Goal: Task Accomplishment & Management: Manage account settings

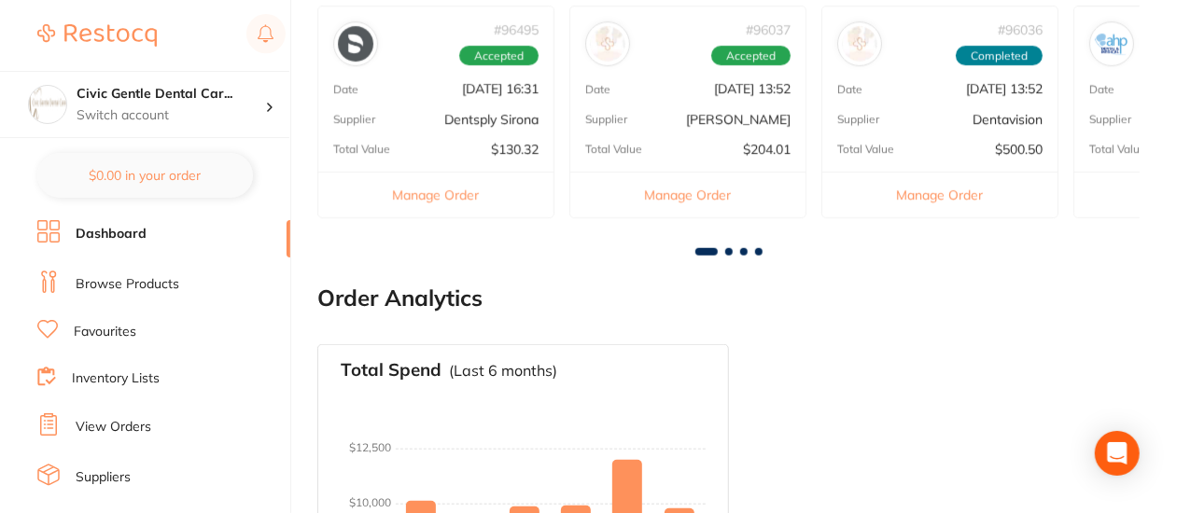
scroll to position [653, 0]
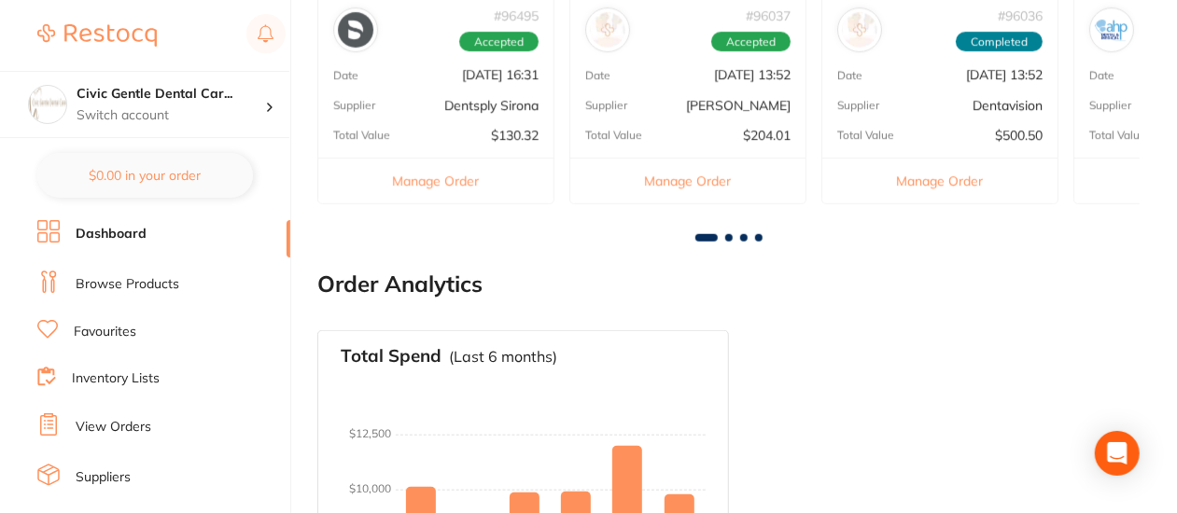
click at [124, 290] on link "Browse Products" at bounding box center [128, 284] width 104 height 19
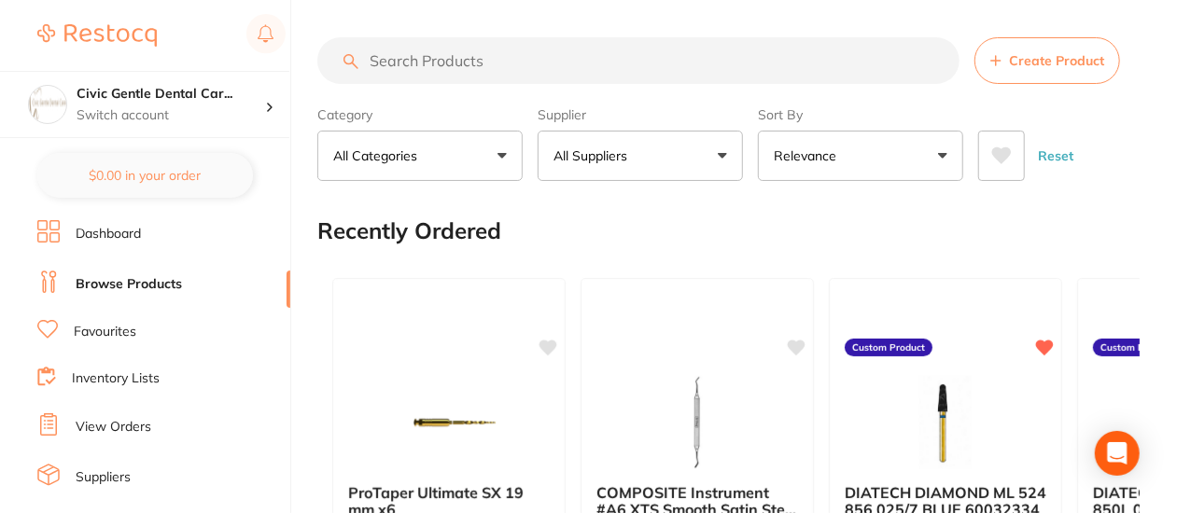
click at [110, 236] on link "Dashboard" at bounding box center [108, 234] width 65 height 19
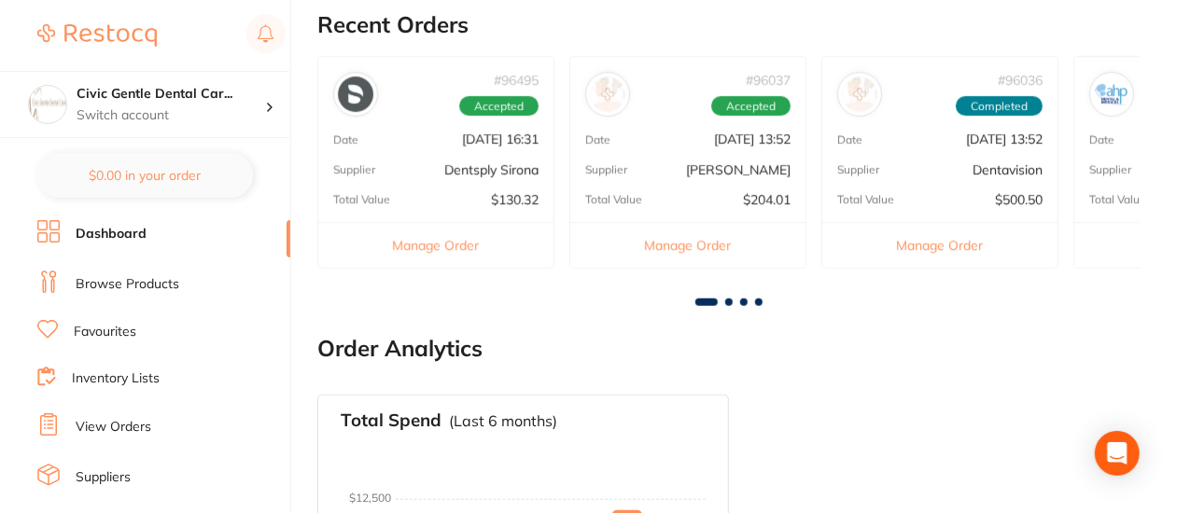
scroll to position [560, 0]
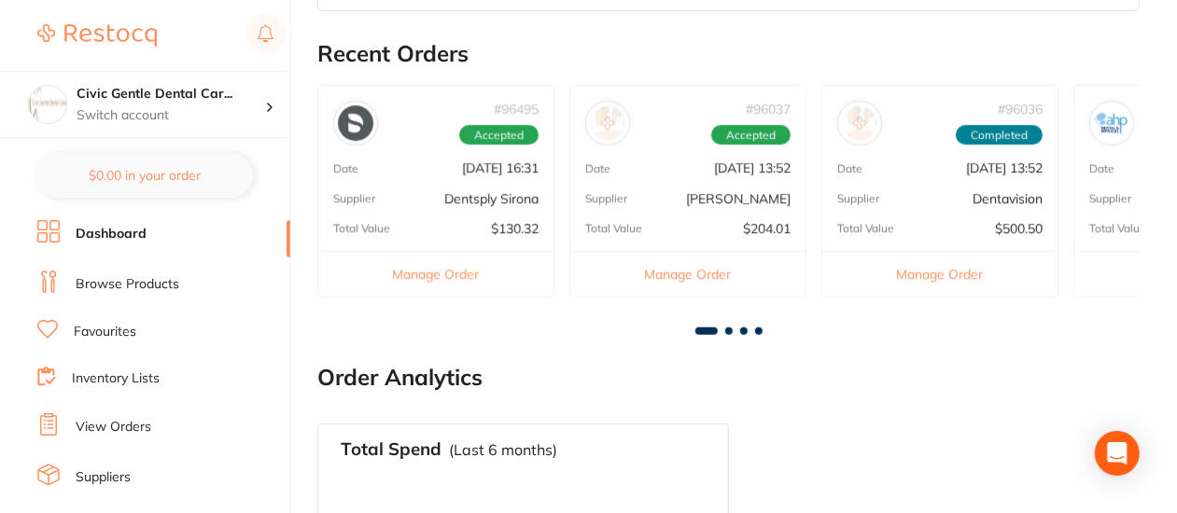
click at [120, 376] on link "Inventory Lists" at bounding box center [116, 378] width 88 height 19
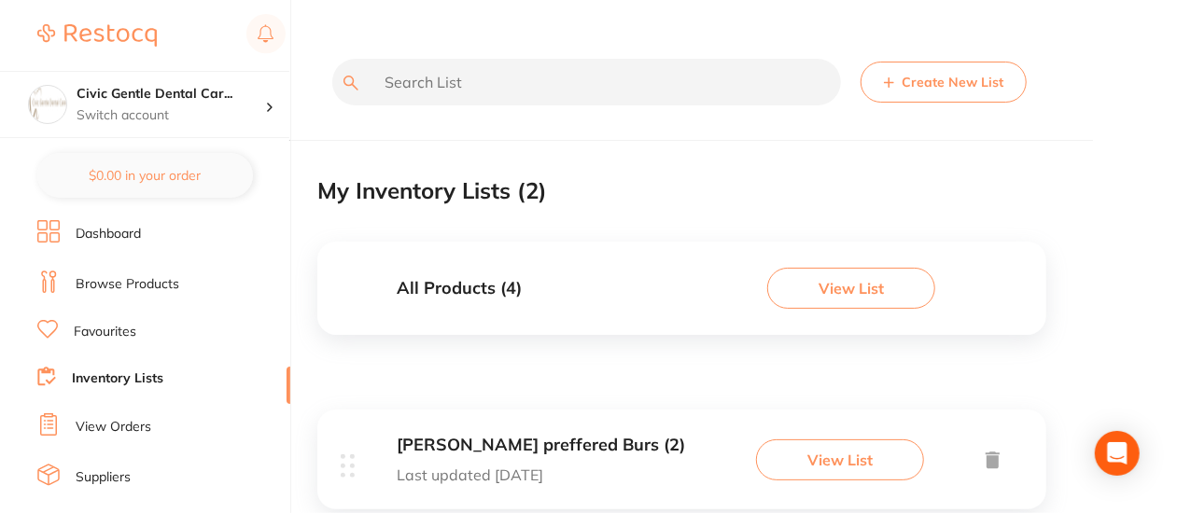
click at [103, 421] on link "View Orders" at bounding box center [114, 427] width 76 height 19
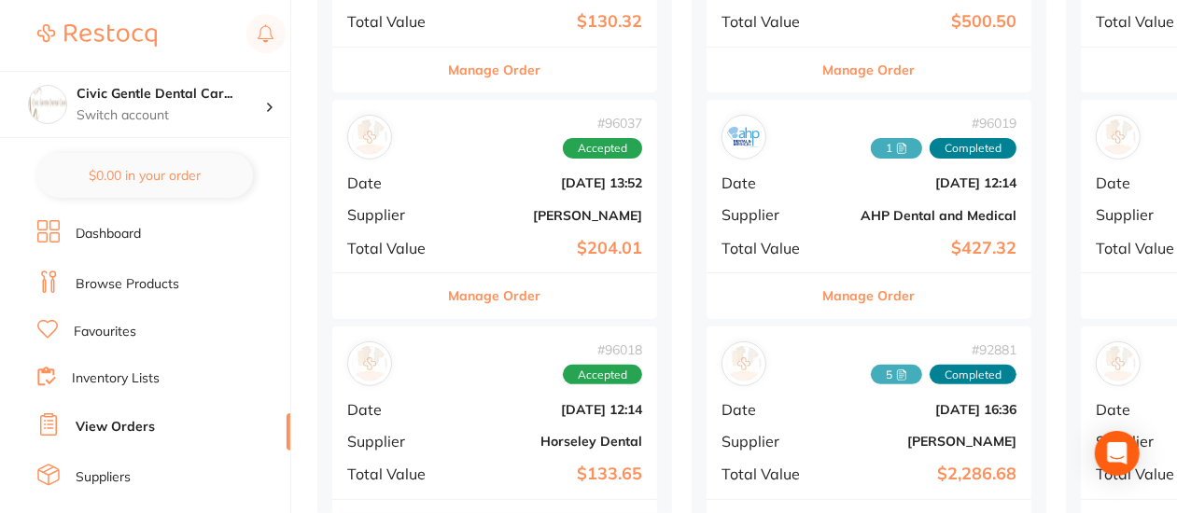
scroll to position [280, 0]
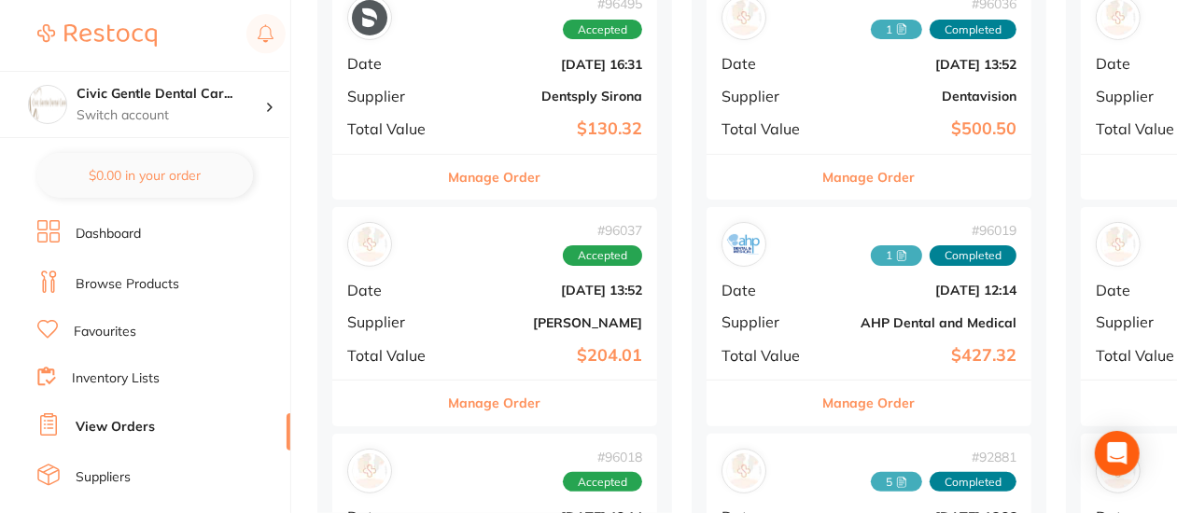
click at [515, 176] on button "Manage Order" at bounding box center [495, 177] width 92 height 45
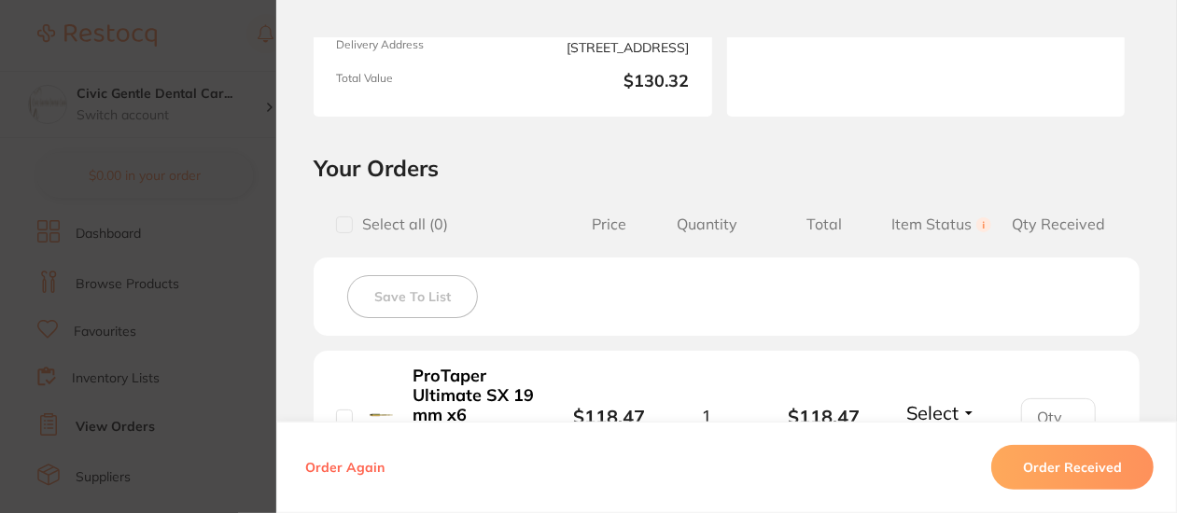
scroll to position [467, 0]
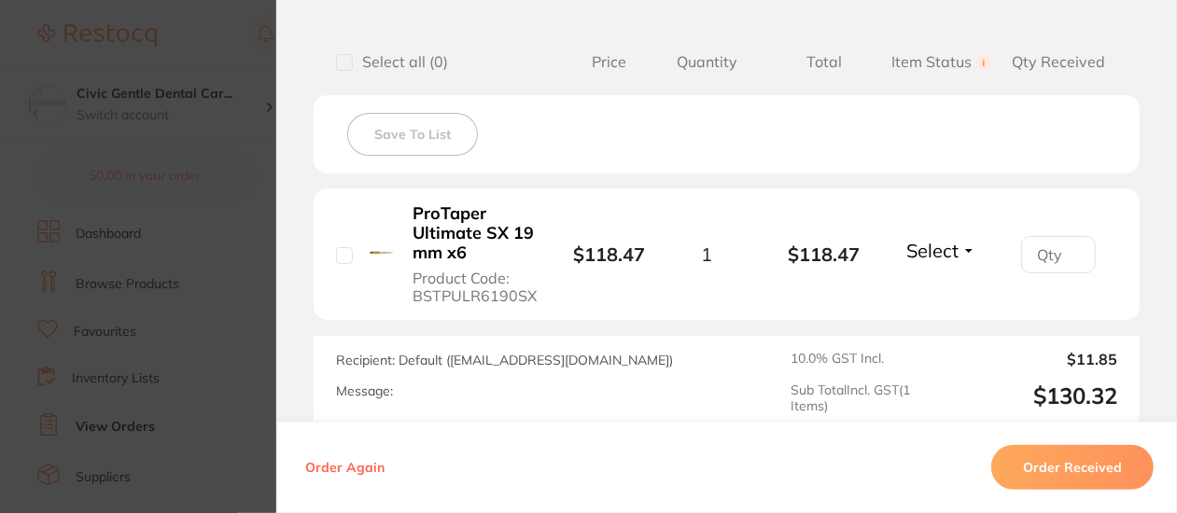
click at [946, 240] on span "Select" at bounding box center [933, 250] width 52 height 23
click at [941, 289] on span "Received" at bounding box center [941, 291] width 48 height 14
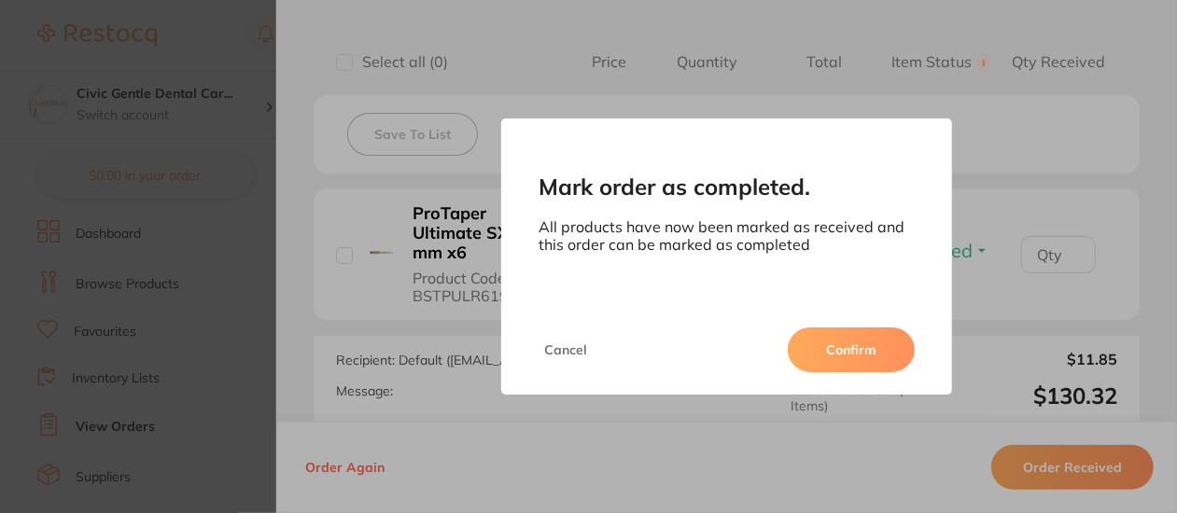
click at [845, 340] on button "Confirm" at bounding box center [850, 349] width 127 height 45
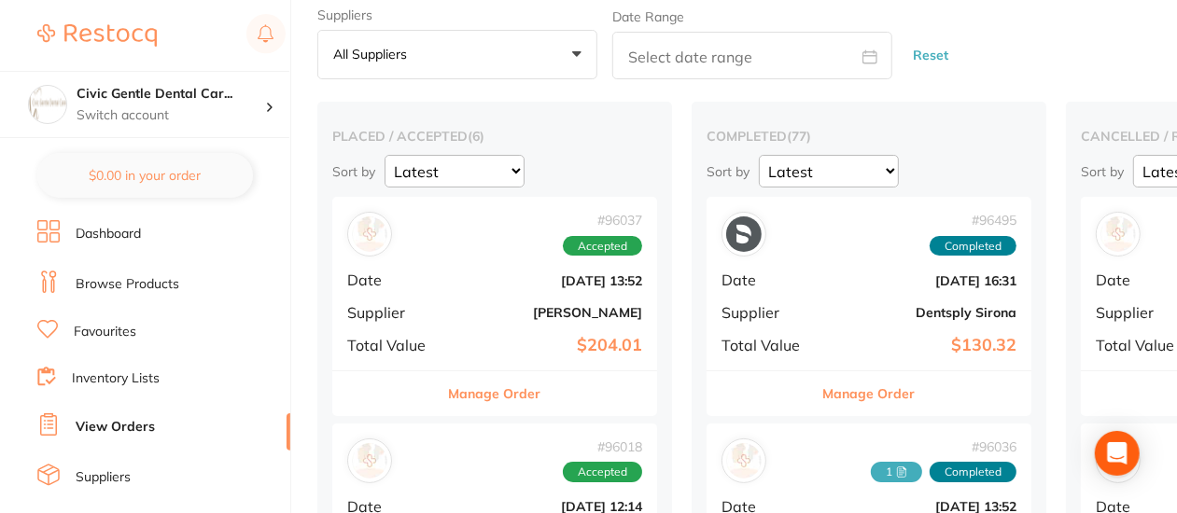
scroll to position [93, 0]
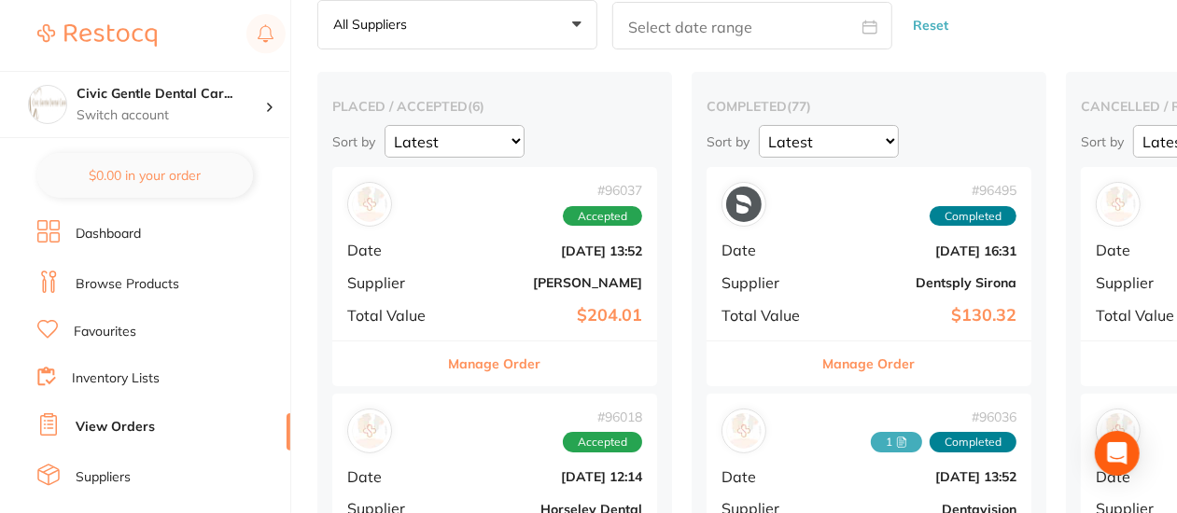
click at [864, 264] on div "# 96495 Completed Date [DATE] 16:31 Supplier Dentsply Sirona Total Value $130.32" at bounding box center [868, 253] width 325 height 173
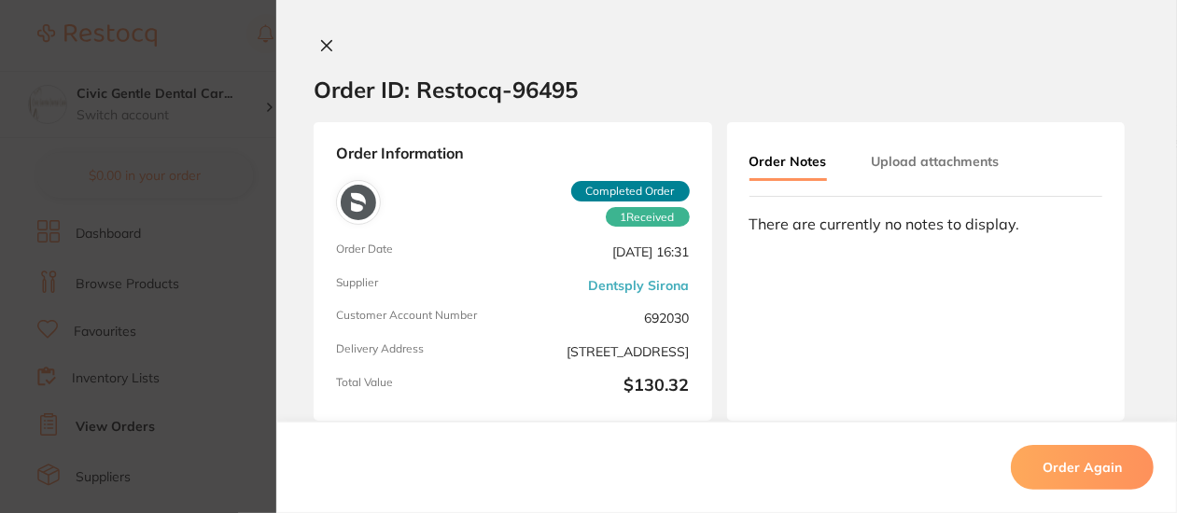
click at [921, 162] on button "Upload attachments" at bounding box center [935, 162] width 128 height 34
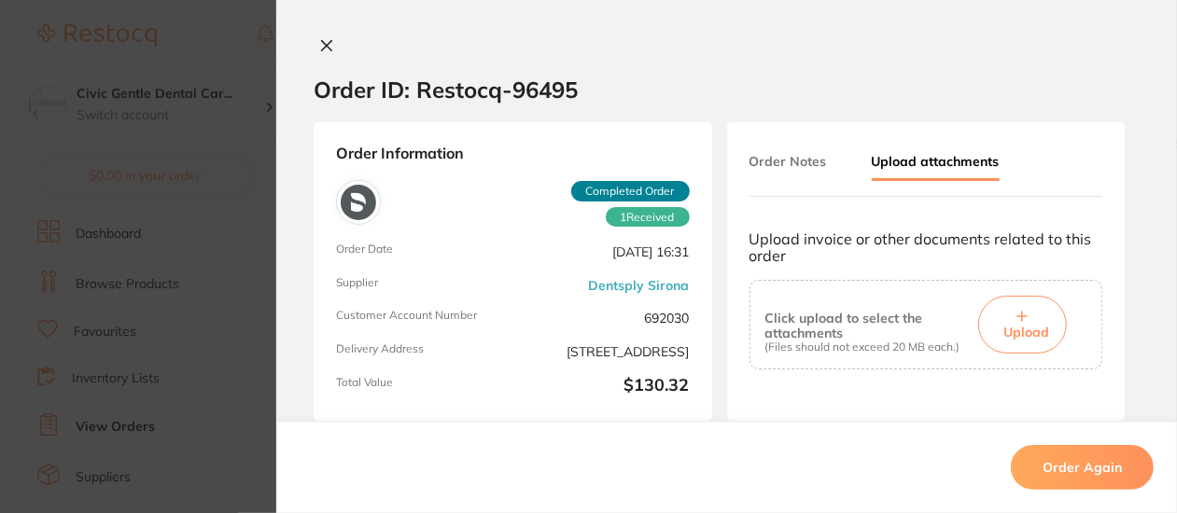
click at [1022, 317] on icon at bounding box center [1021, 316] width 11 height 11
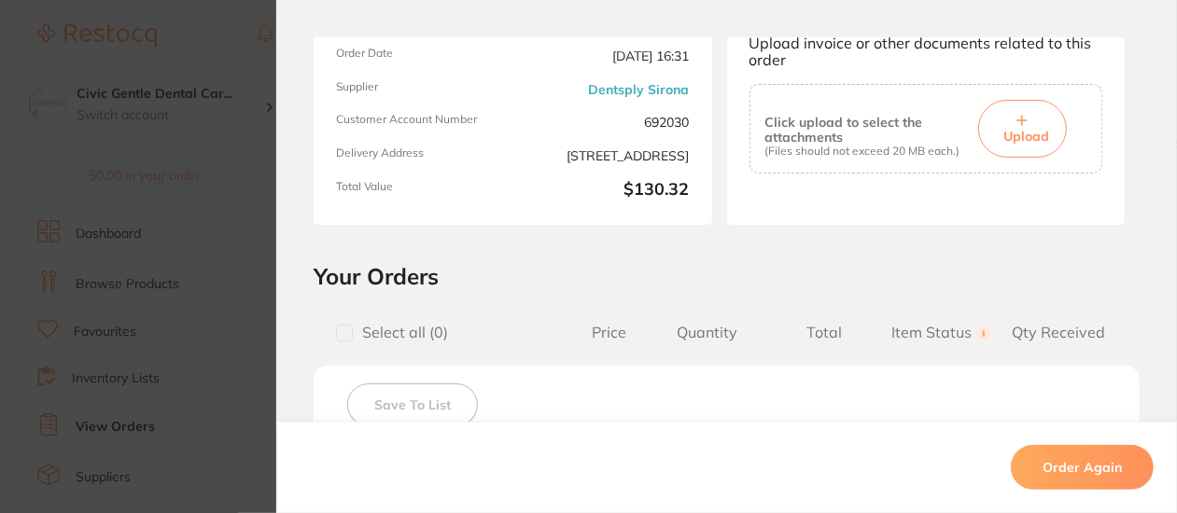
scroll to position [280, 0]
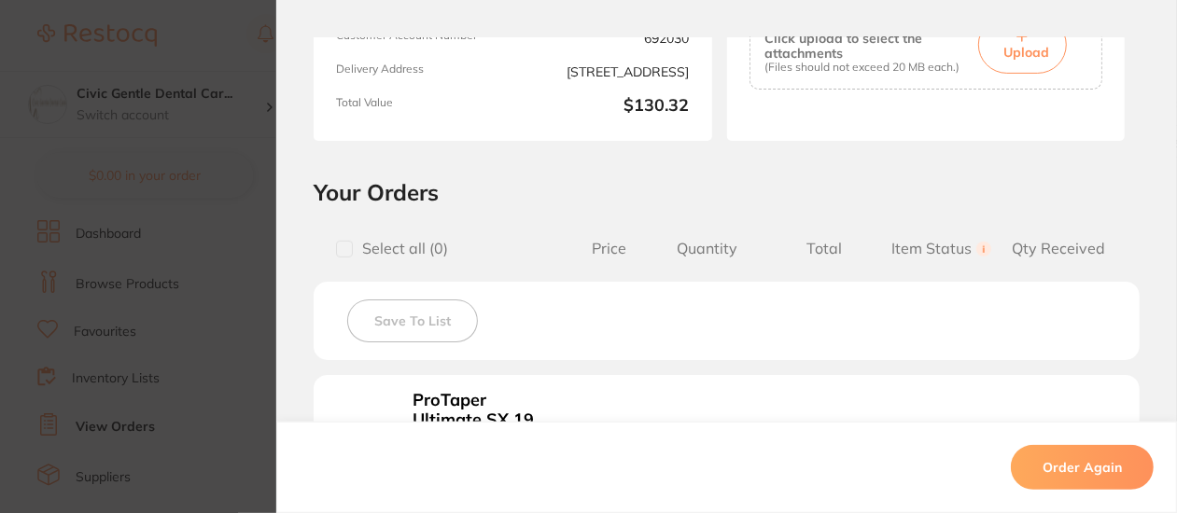
click at [1021, 59] on button "Upload" at bounding box center [1022, 45] width 89 height 58
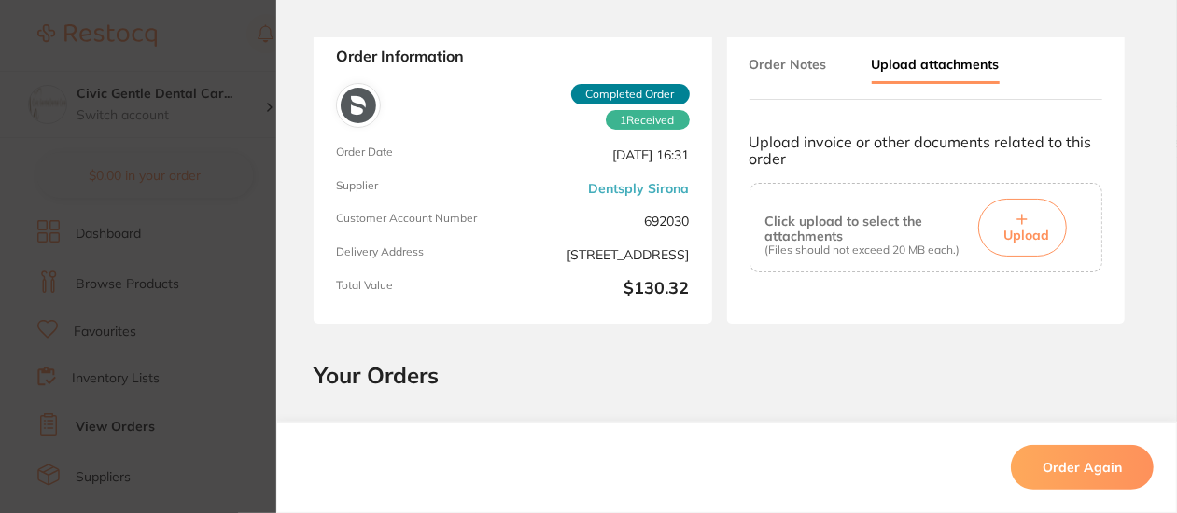
scroll to position [0, 0]
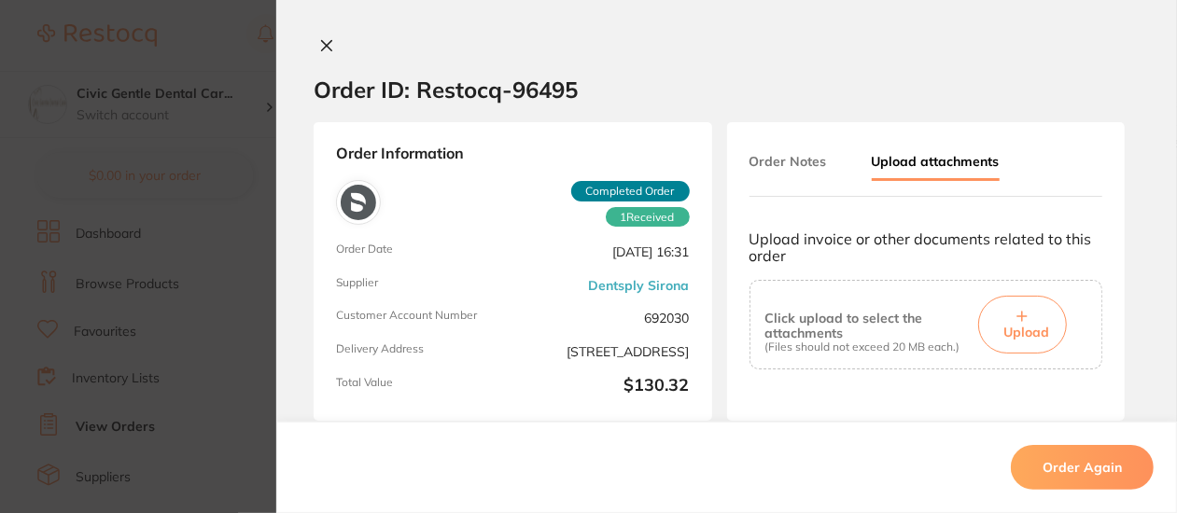
click at [787, 161] on button "Order Notes" at bounding box center [787, 162] width 77 height 34
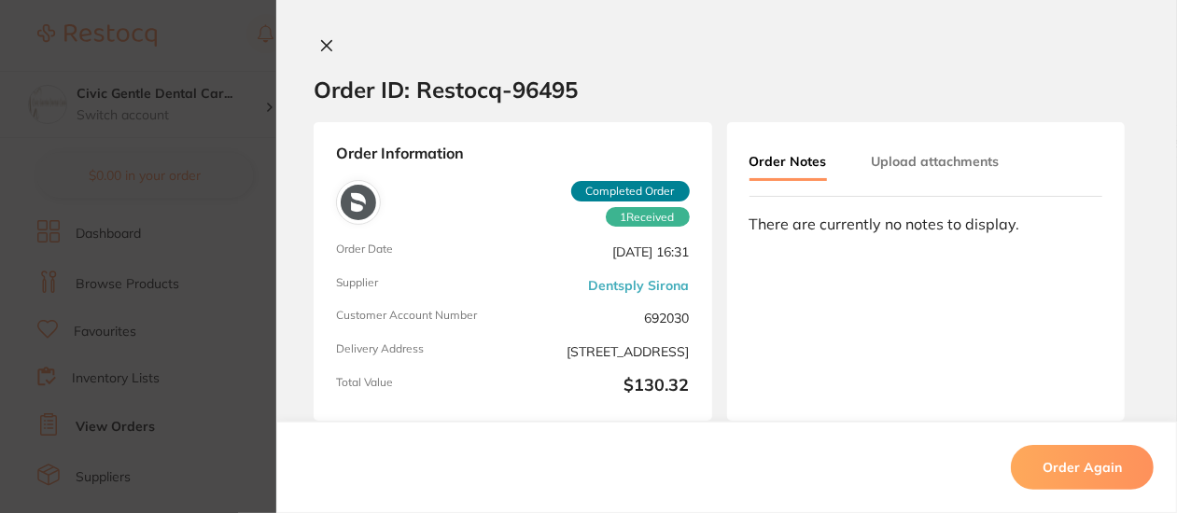
click at [926, 165] on button "Upload attachments" at bounding box center [935, 162] width 128 height 34
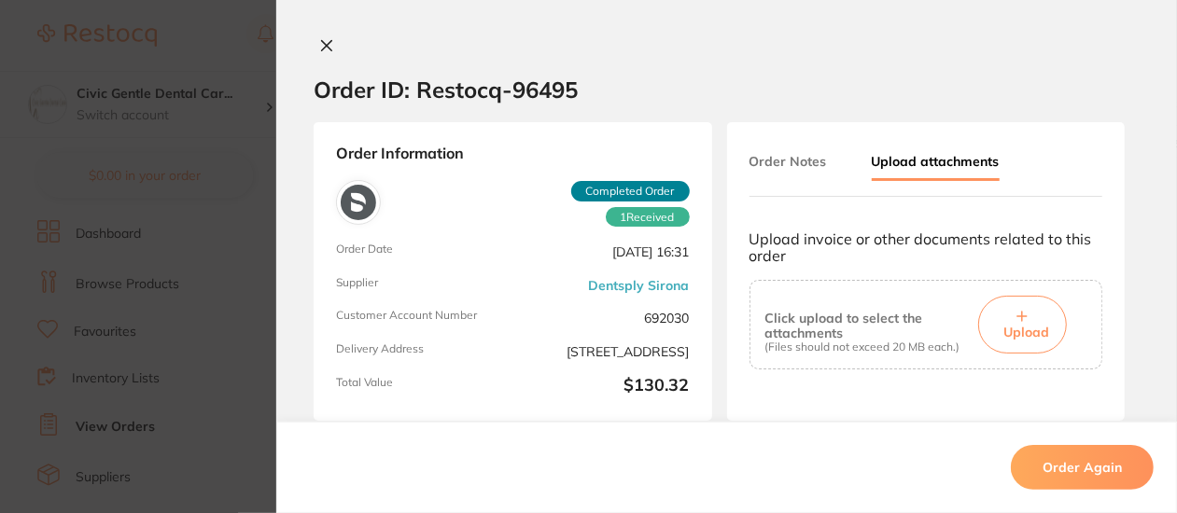
click at [1030, 311] on button "Upload" at bounding box center [1022, 325] width 89 height 58
